Goal: Task Accomplishment & Management: Use online tool/utility

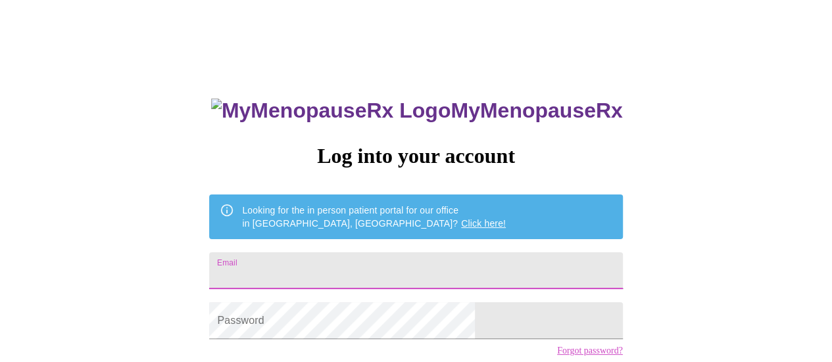
click at [317, 268] on input "Email" at bounding box center [415, 271] width 413 height 37
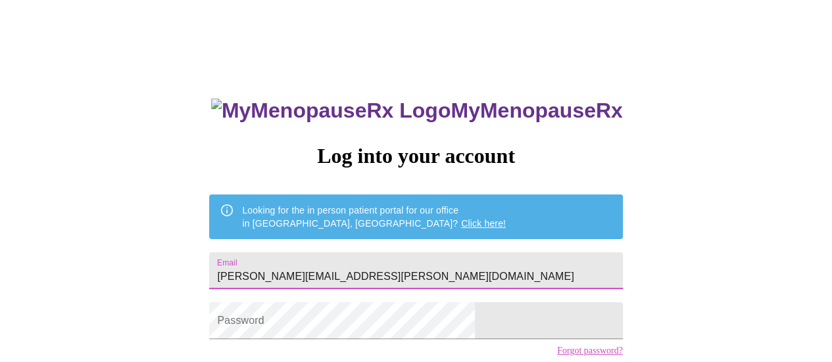
drag, startPoint x: 483, startPoint y: 267, endPoint x: 286, endPoint y: 276, distance: 197.6
click at [286, 278] on input "[PERSON_NAME][EMAIL_ADDRESS][PERSON_NAME][DOMAIN_NAME]" at bounding box center [415, 271] width 413 height 37
type input "[EMAIL_ADDRESS][DOMAIN_NAME]"
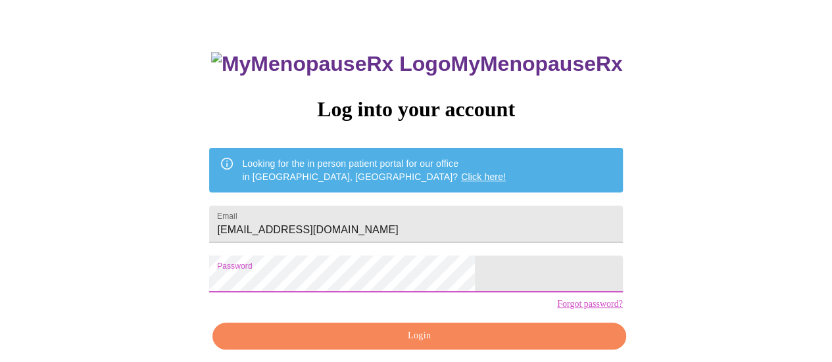
scroll to position [66, 0]
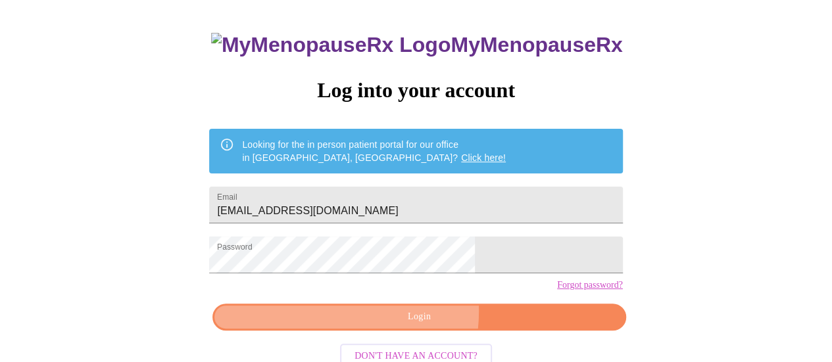
click at [383, 326] on span "Login" at bounding box center [419, 317] width 383 height 16
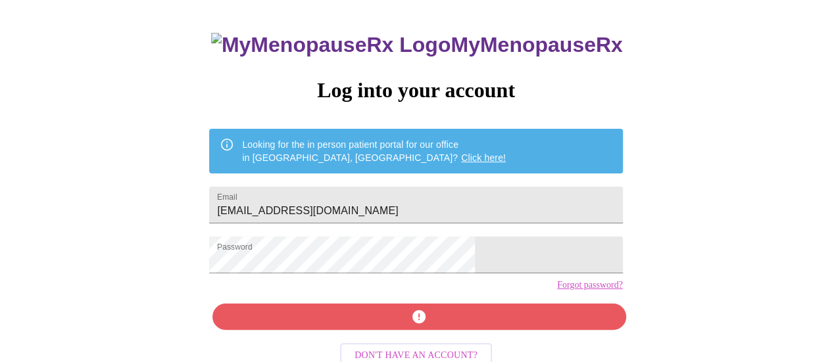
scroll to position [100, 0]
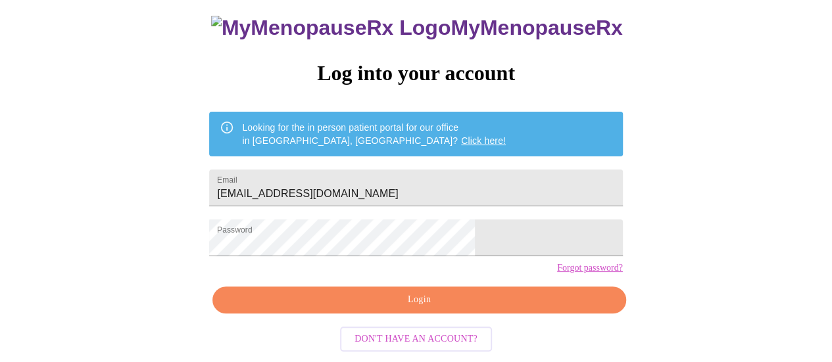
click at [429, 303] on span "Login" at bounding box center [419, 300] width 383 height 16
click at [208, 232] on div "MyMenopauseRx Log into your account Looking for the in person patient portal fo…" at bounding box center [416, 139] width 822 height 435
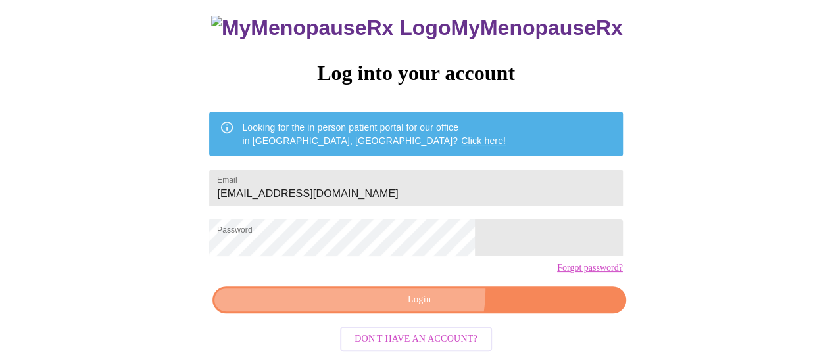
click at [422, 295] on button "Login" at bounding box center [418, 300] width 413 height 27
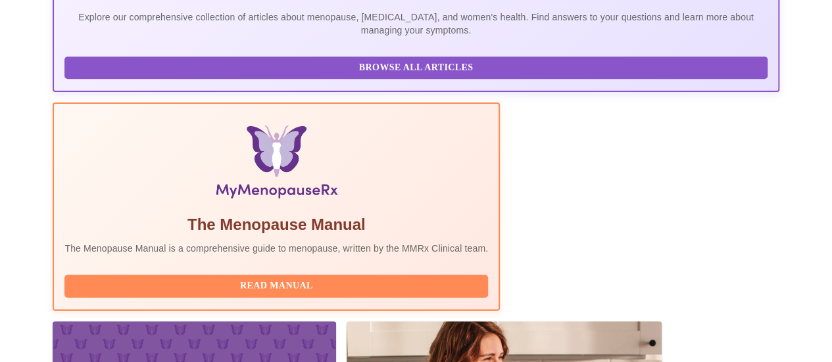
scroll to position [357, 0]
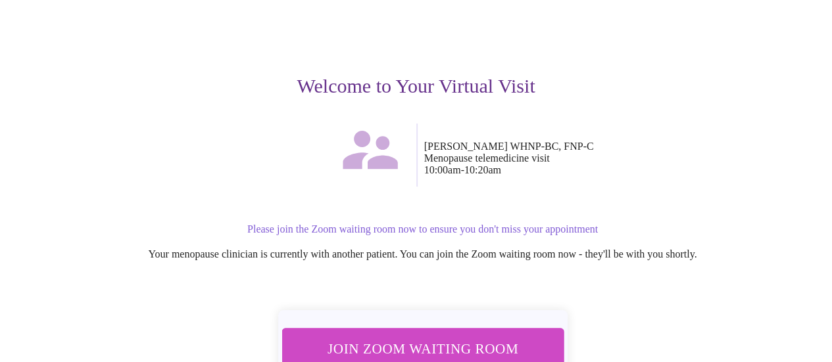
scroll to position [186, 0]
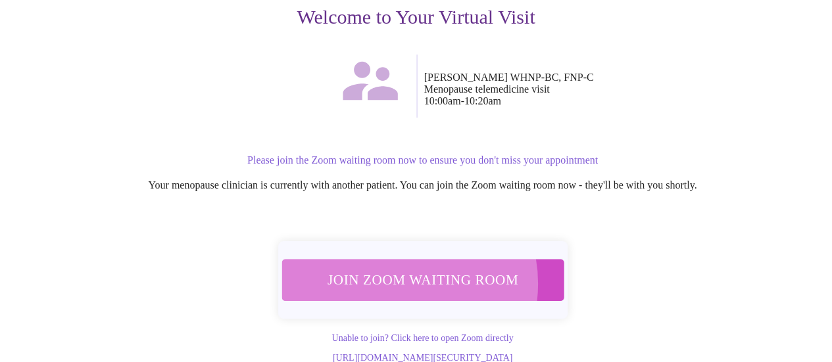
click at [391, 268] on span "Join Zoom Waiting Room" at bounding box center [422, 280] width 247 height 24
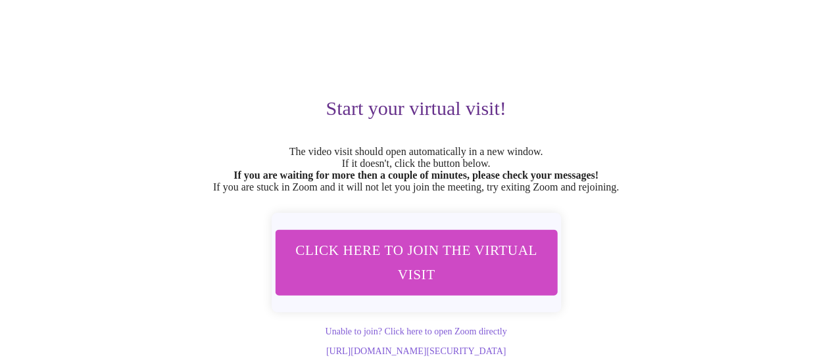
scroll to position [105, 0]
